Goal: Browse casually

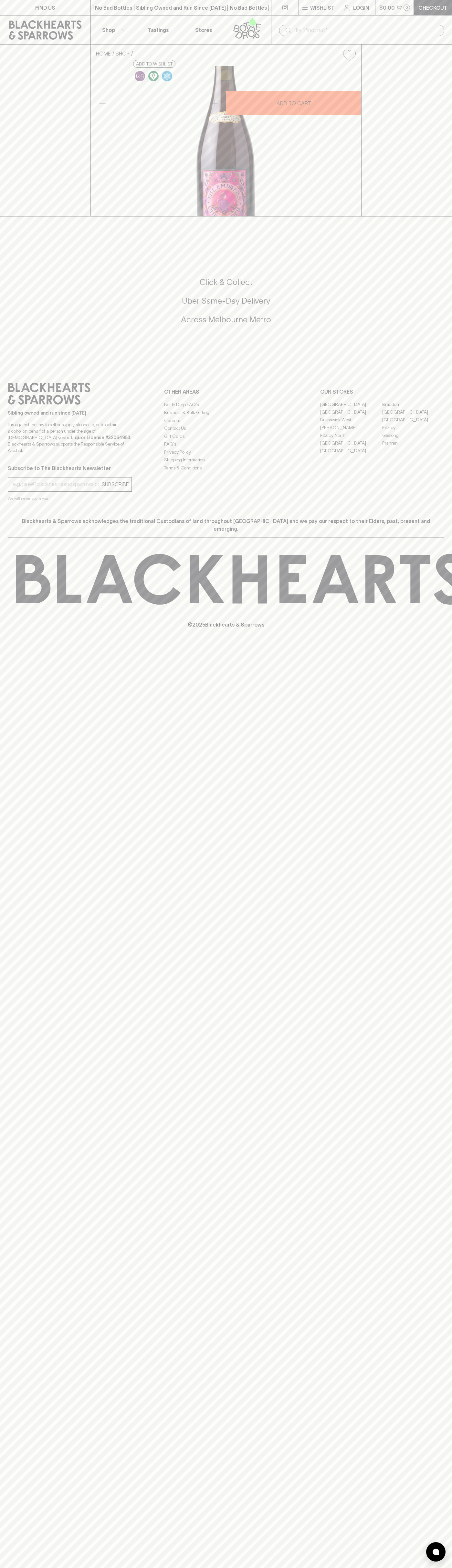
click at [355, 17] on div "​" at bounding box center [361, 30] width 181 height 29
click at [443, 1102] on div "FIND US | No Bad Bottles | Sibling Owned and Run Since 2006 | No Bad Bottles | …" at bounding box center [226, 784] width 452 height 1568
click at [159, 1567] on html "FIND US | No Bad Bottles | Sibling Owned and Run Since 2006 | No Bad Bottles | …" at bounding box center [226, 784] width 452 height 1568
click at [4, 629] on p "© 2025 Blackhearts & Sparrows" at bounding box center [226, 616] width 452 height 24
